Goal: Task Accomplishment & Management: Manage account settings

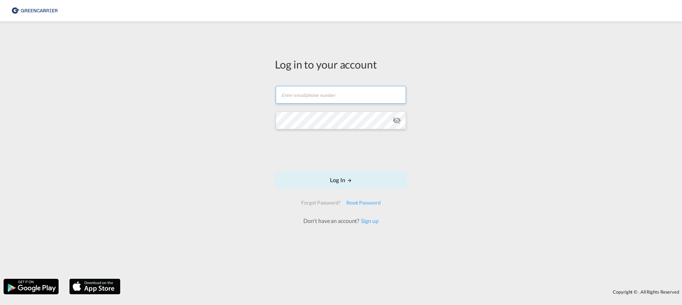
type input "[PERSON_NAME][EMAIL_ADDRESS][DOMAIN_NAME]"
click at [397, 124] on md-icon "icon-eye-off" at bounding box center [396, 120] width 9 height 9
click at [344, 178] on button "Log In" at bounding box center [341, 180] width 132 height 18
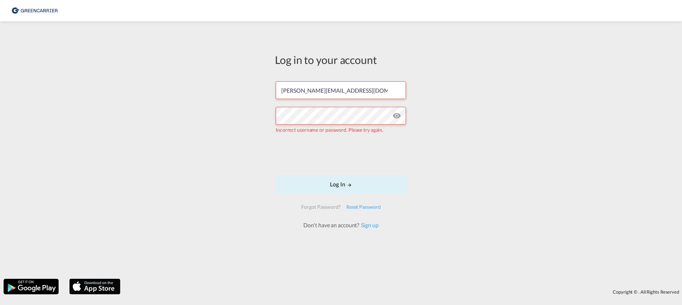
click at [394, 115] on md-icon "icon-eye-off" at bounding box center [396, 115] width 9 height 9
click at [395, 115] on md-icon "icon-eye-off" at bounding box center [396, 115] width 9 height 9
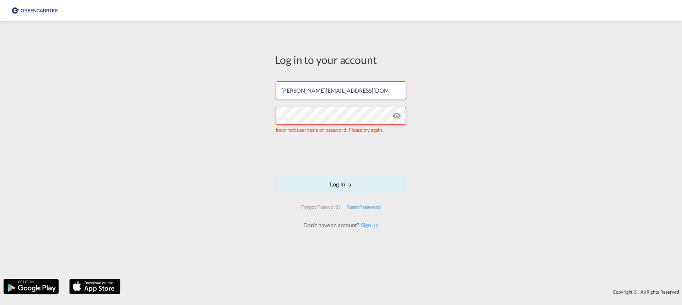
click at [395, 115] on md-icon "icon-eye-off" at bounding box center [396, 115] width 9 height 9
click at [361, 188] on button "Log In" at bounding box center [341, 184] width 132 height 18
